Goal: Transaction & Acquisition: Book appointment/travel/reservation

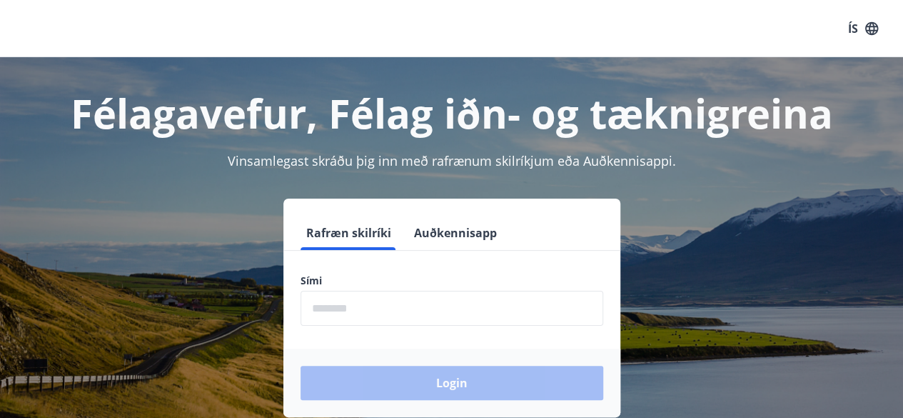
click at [442, 239] on button "Auðkennisapp" at bounding box center [455, 233] width 94 height 34
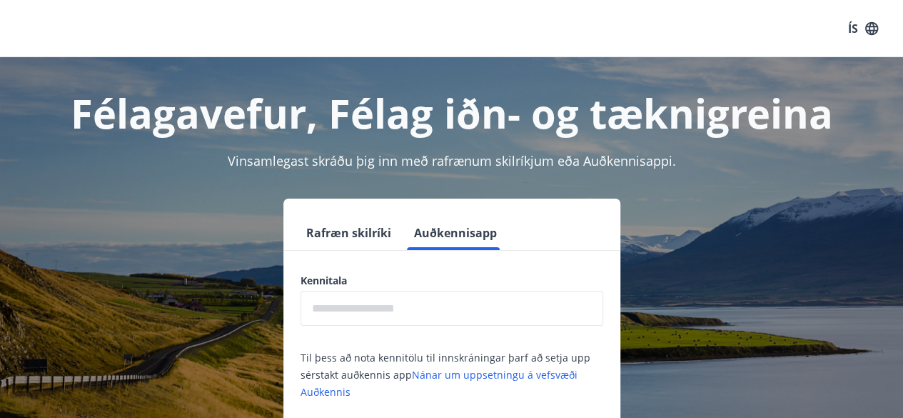
click at [363, 308] on input "text" at bounding box center [451, 307] width 303 height 35
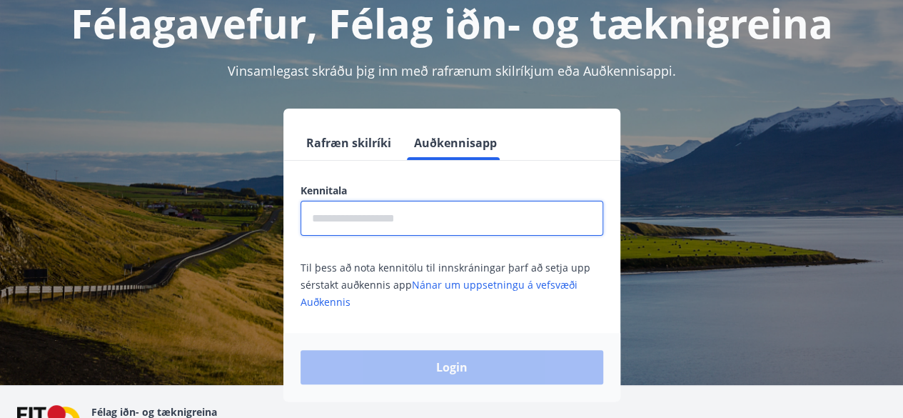
scroll to position [91, 0]
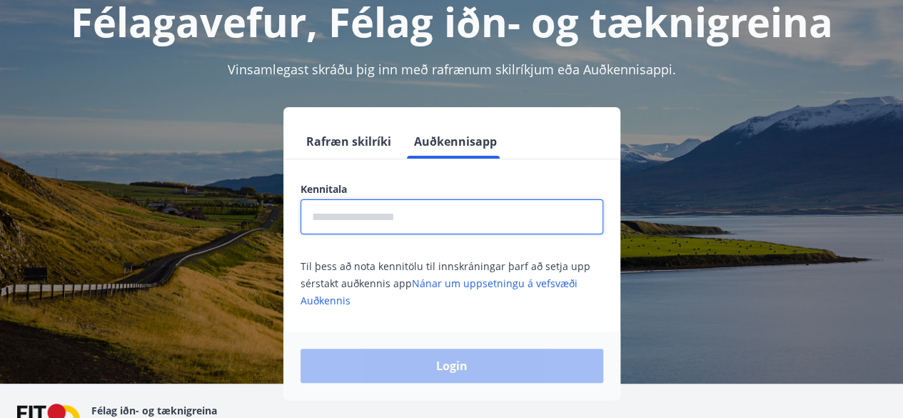
click at [415, 220] on input "text" at bounding box center [451, 216] width 303 height 35
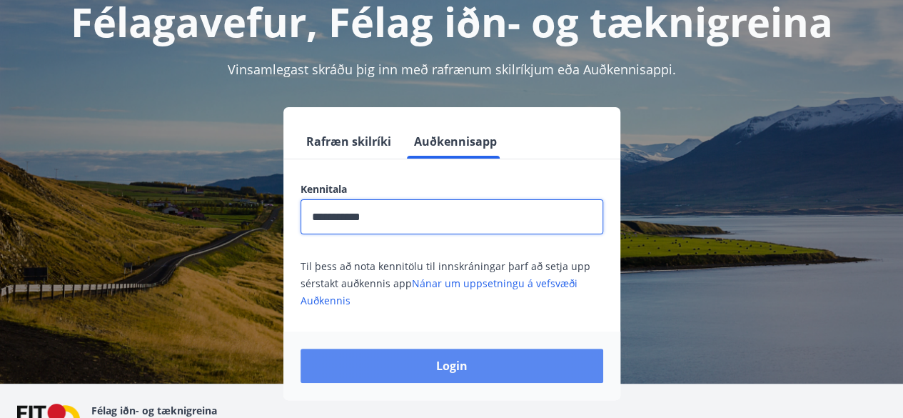
type input "**********"
click at [445, 370] on button "Login" at bounding box center [451, 365] width 303 height 34
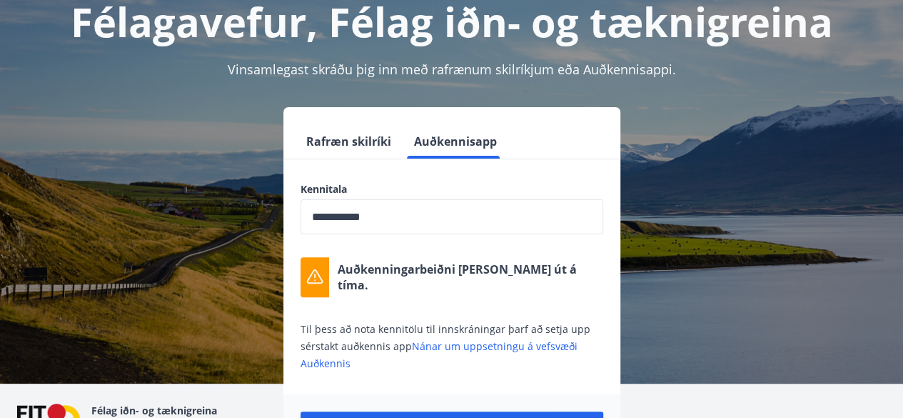
scroll to position [181, 0]
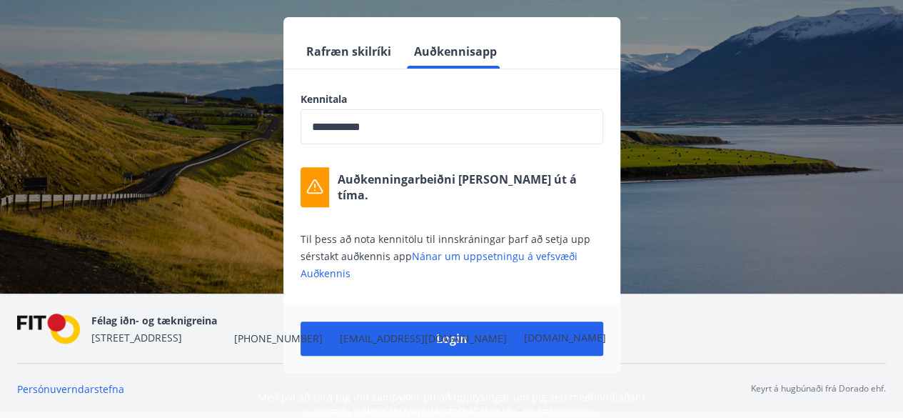
click at [455, 340] on nav "Félag iðn- og tæknigreina [STREET_ADDRESS] [PHONE_NUMBER] [EMAIL_ADDRESS][DOMAI…" at bounding box center [451, 328] width 869 height 34
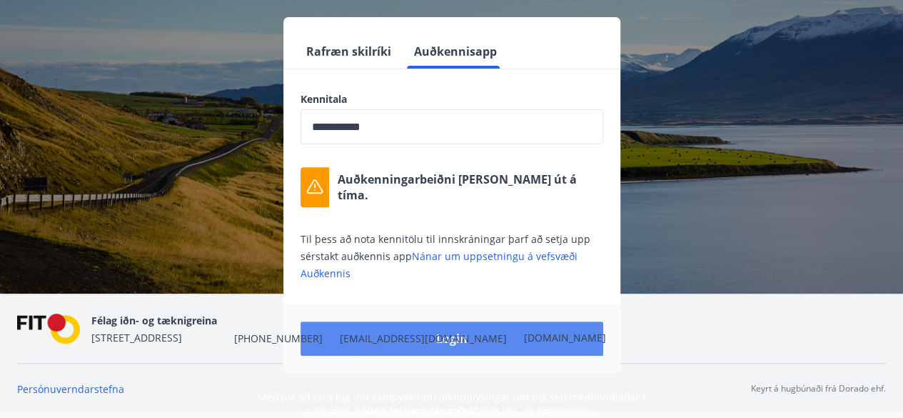
click at [450, 345] on button "Login" at bounding box center [451, 338] width 303 height 34
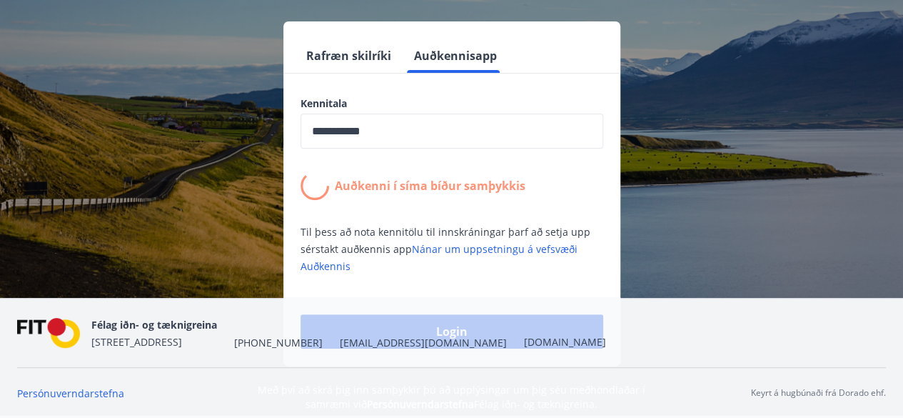
scroll to position [176, 0]
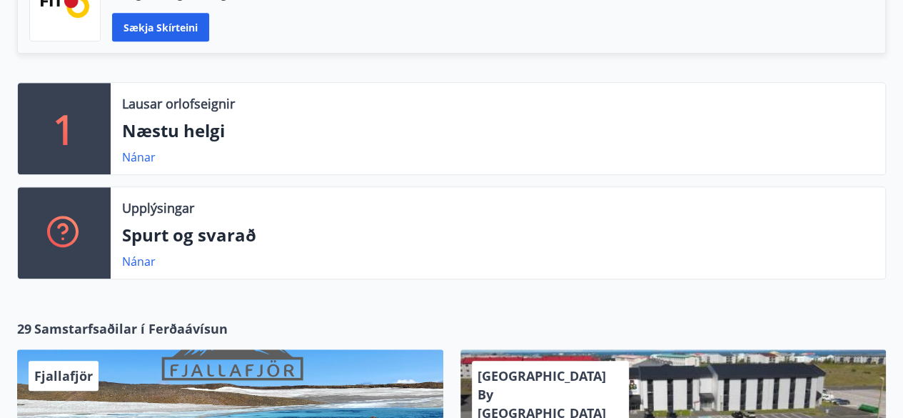
scroll to position [397, 0]
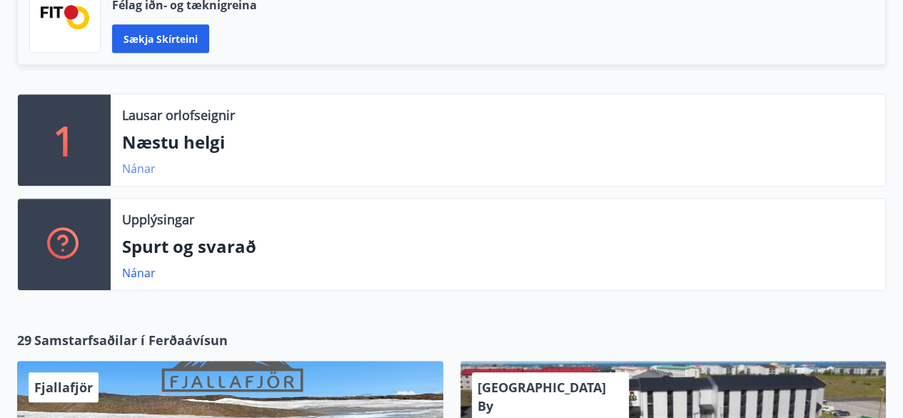
click at [150, 165] on link "Nánar" at bounding box center [139, 169] width 34 height 16
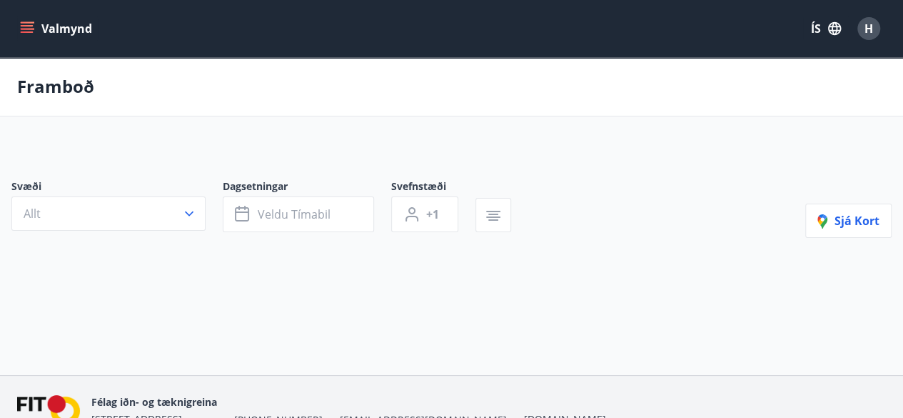
type input "*"
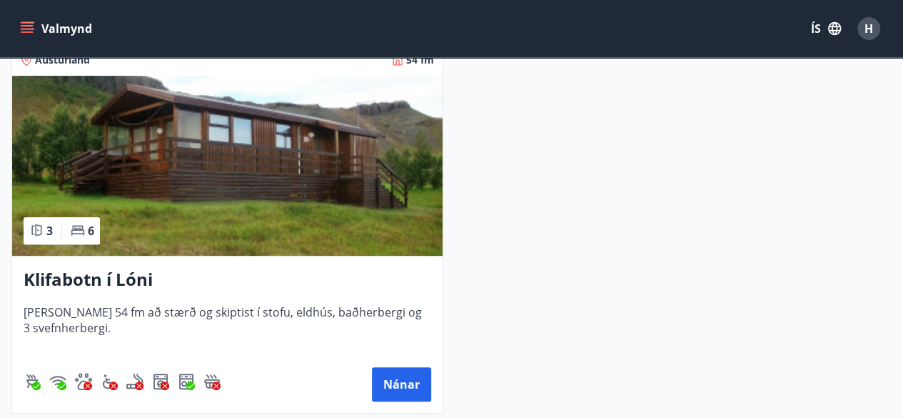
scroll to position [314, 0]
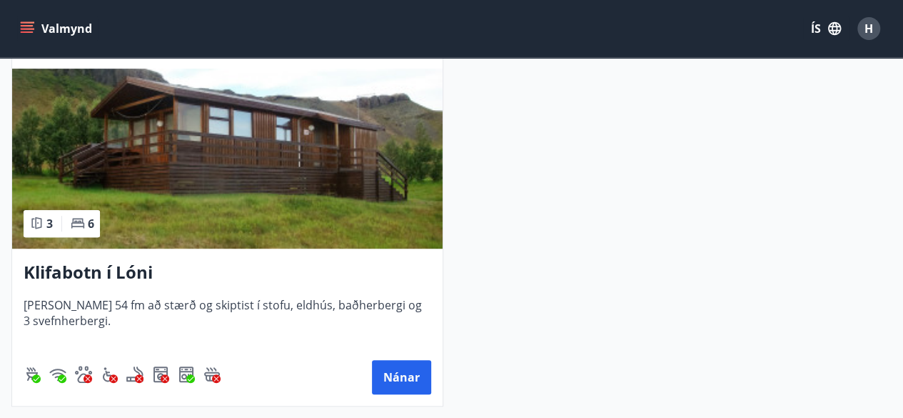
click at [122, 275] on h3 "Klifabotn í Lóni" at bounding box center [228, 273] width 408 height 26
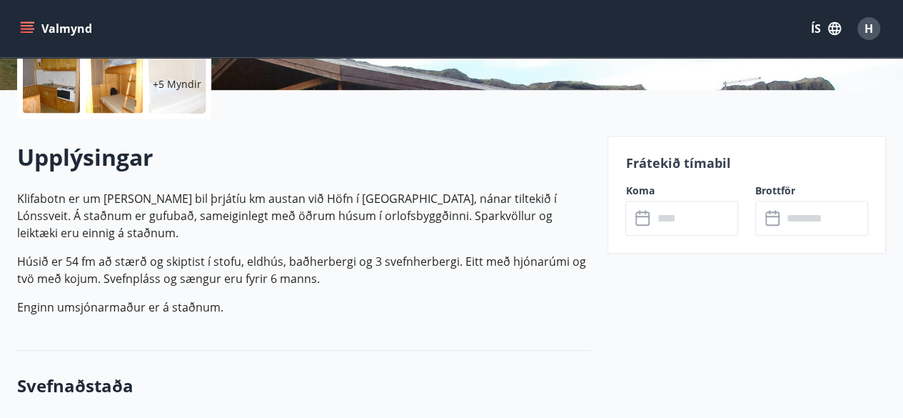
scroll to position [316, 0]
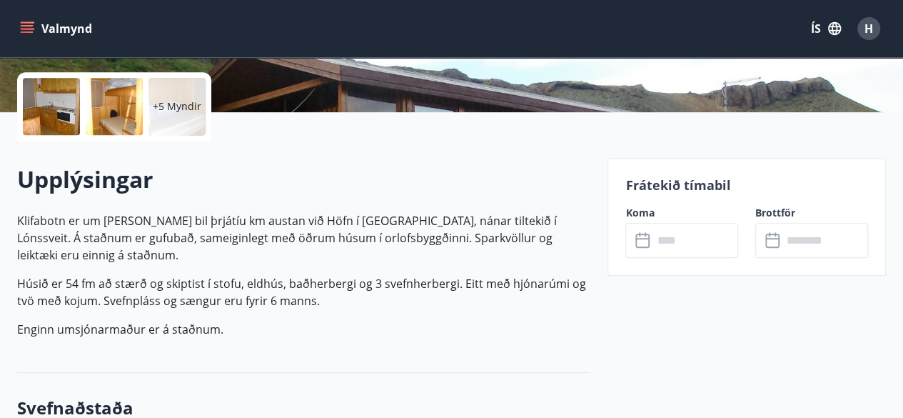
click at [679, 242] on input "text" at bounding box center [695, 240] width 86 height 35
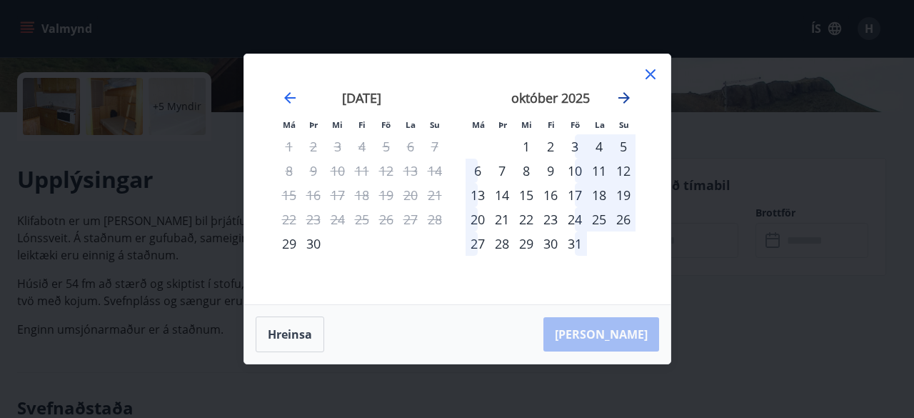
click at [620, 98] on icon "Move forward to switch to the next month." at bounding box center [623, 97] width 11 height 11
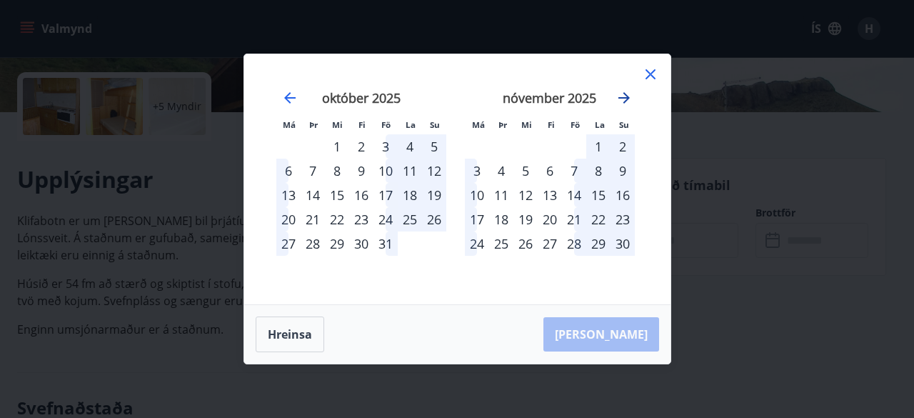
click at [620, 98] on icon "Move forward to switch to the next month." at bounding box center [623, 97] width 11 height 11
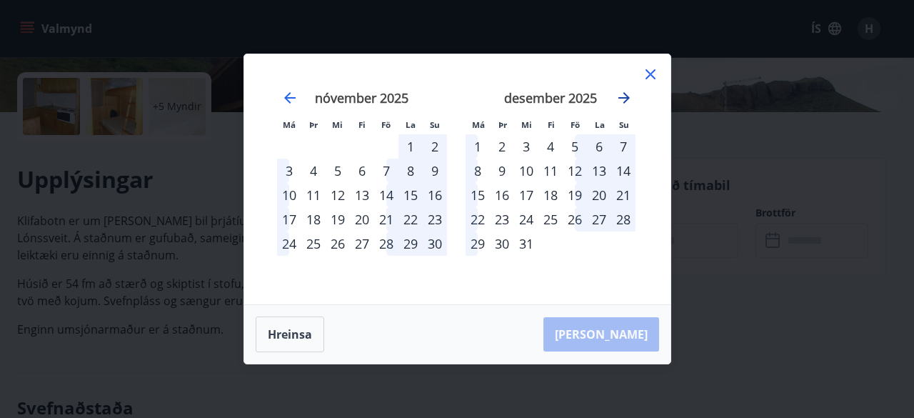
click at [620, 98] on icon "Move forward to switch to the next month." at bounding box center [623, 97] width 11 height 11
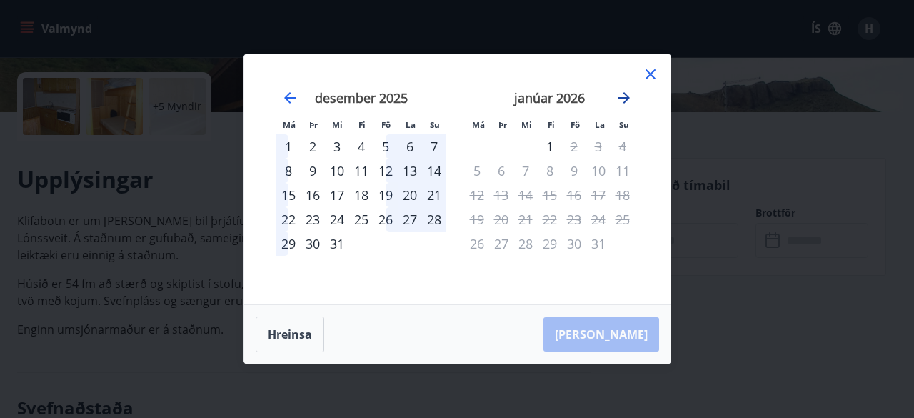
click at [620, 98] on icon "Move forward to switch to the next month." at bounding box center [623, 97] width 11 height 11
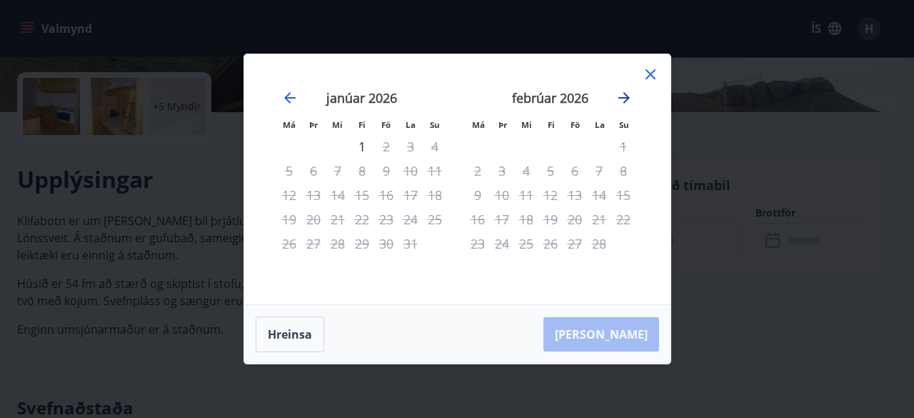
click at [620, 98] on icon "Move forward to switch to the next month." at bounding box center [623, 97] width 11 height 11
click at [645, 74] on icon at bounding box center [650, 74] width 17 height 17
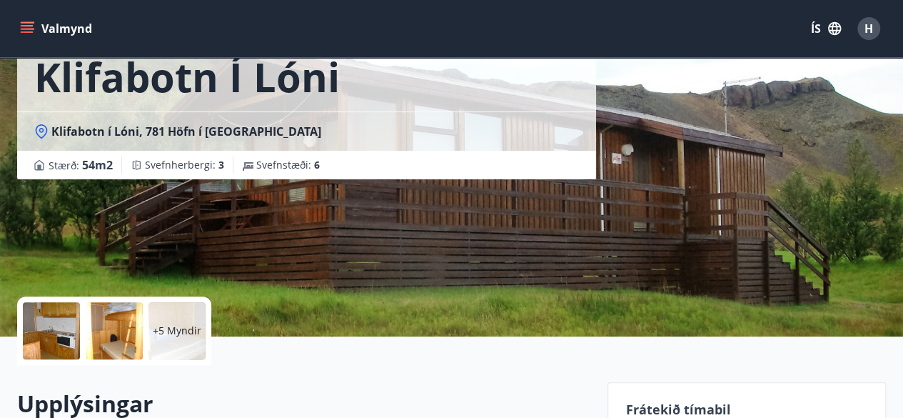
scroll to position [0, 0]
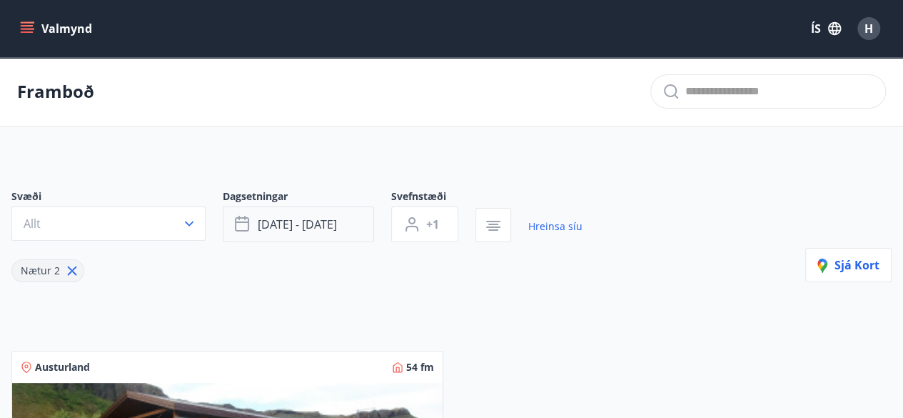
click at [305, 224] on span "[DATE] - [DATE]" at bounding box center [297, 224] width 79 height 16
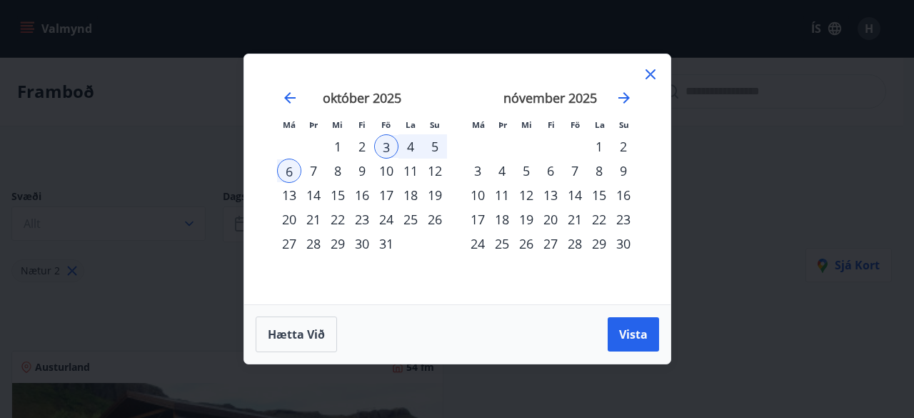
click at [433, 149] on div "5" at bounding box center [435, 146] width 24 height 24
click at [385, 150] on div "3" at bounding box center [386, 146] width 24 height 24
click at [433, 146] on div "5" at bounding box center [435, 146] width 24 height 24
click at [621, 330] on span "Vista" at bounding box center [633, 334] width 29 height 16
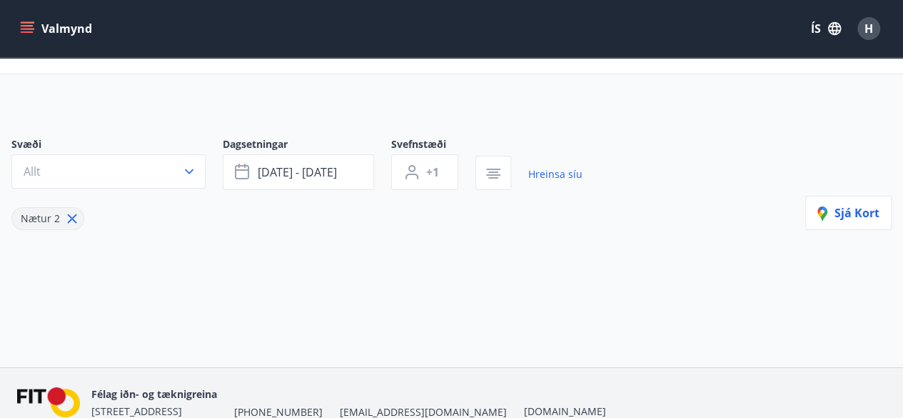
scroll to position [41, 0]
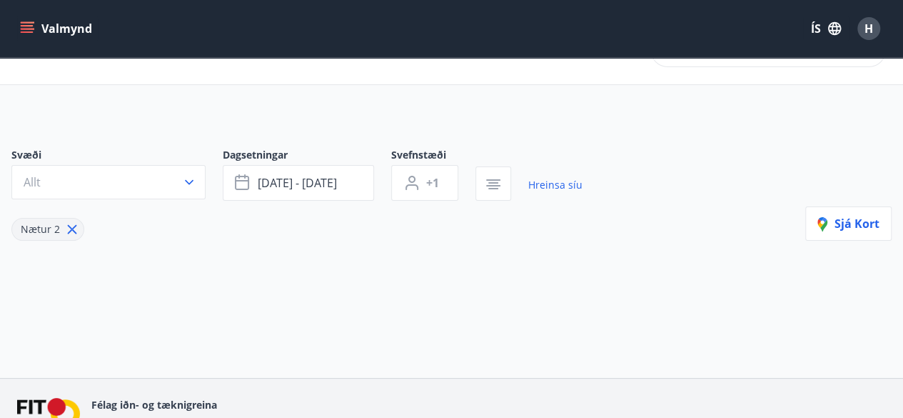
scroll to position [120, 0]
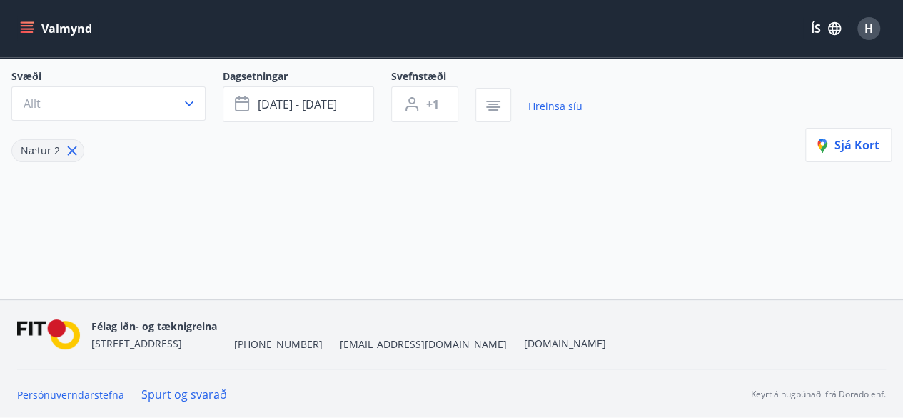
click at [40, 24] on button "Valmynd" at bounding box center [57, 29] width 81 height 26
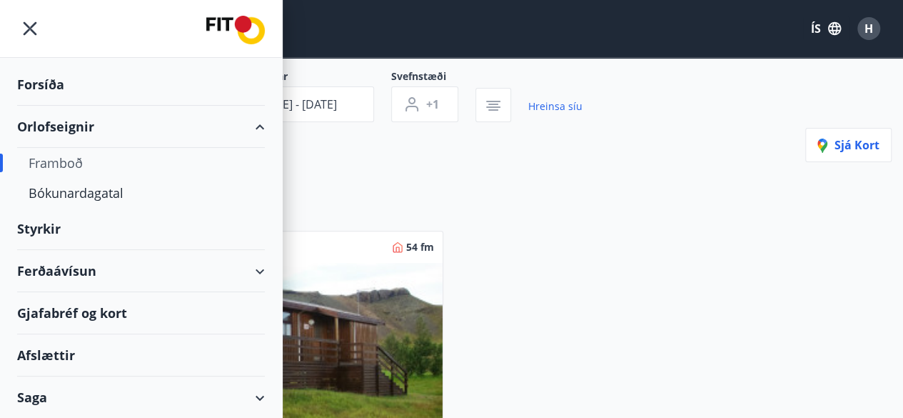
click at [80, 123] on div "Orlofseignir" at bounding box center [141, 127] width 248 height 42
type input "*"
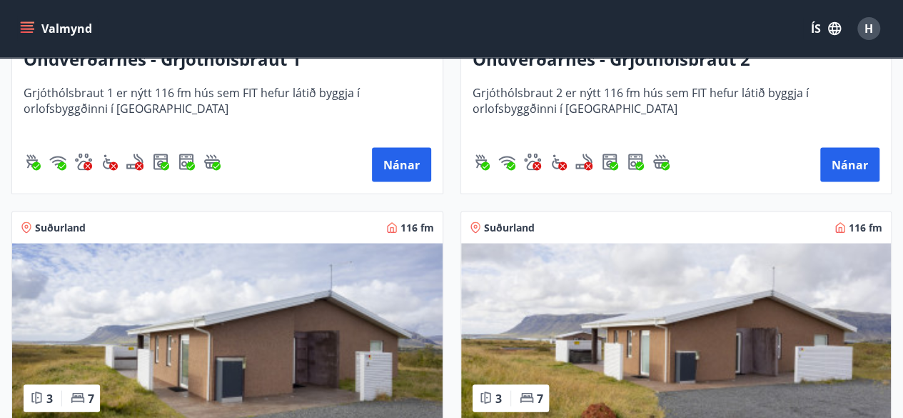
scroll to position [4128, 0]
